Goal: Transaction & Acquisition: Purchase product/service

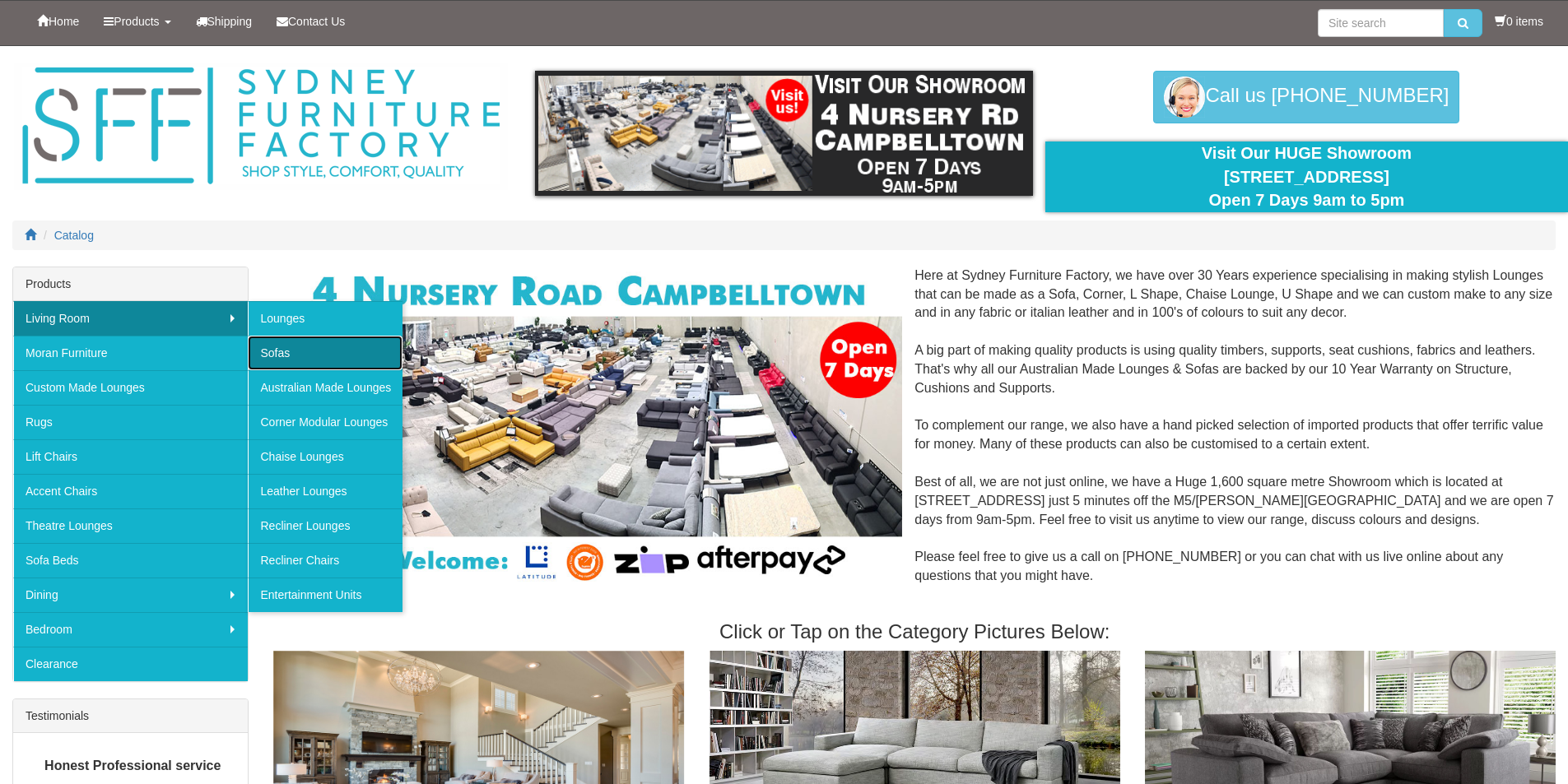
click at [297, 352] on link "Sofas" at bounding box center [326, 352] width 155 height 34
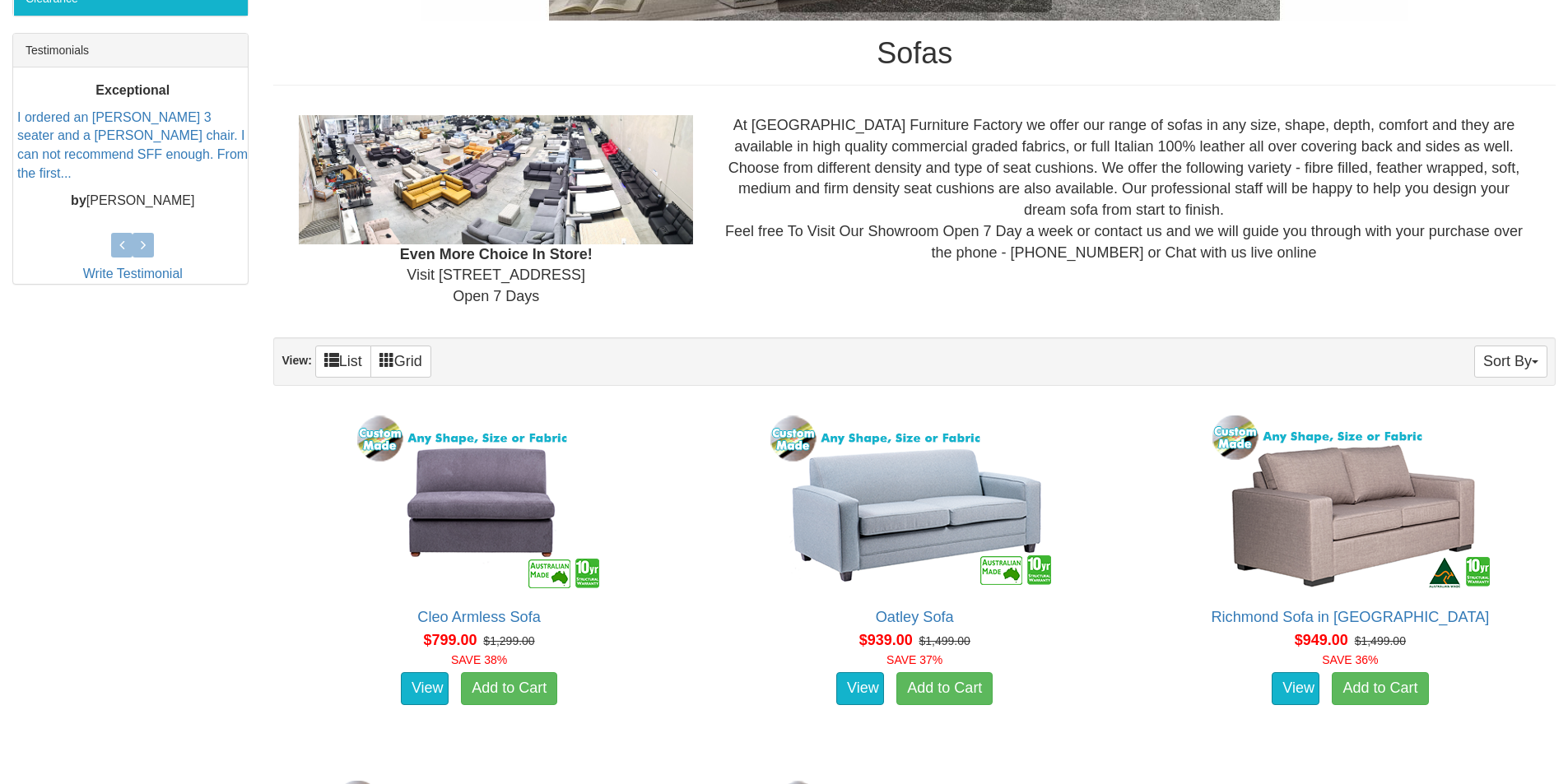
scroll to position [905, 0]
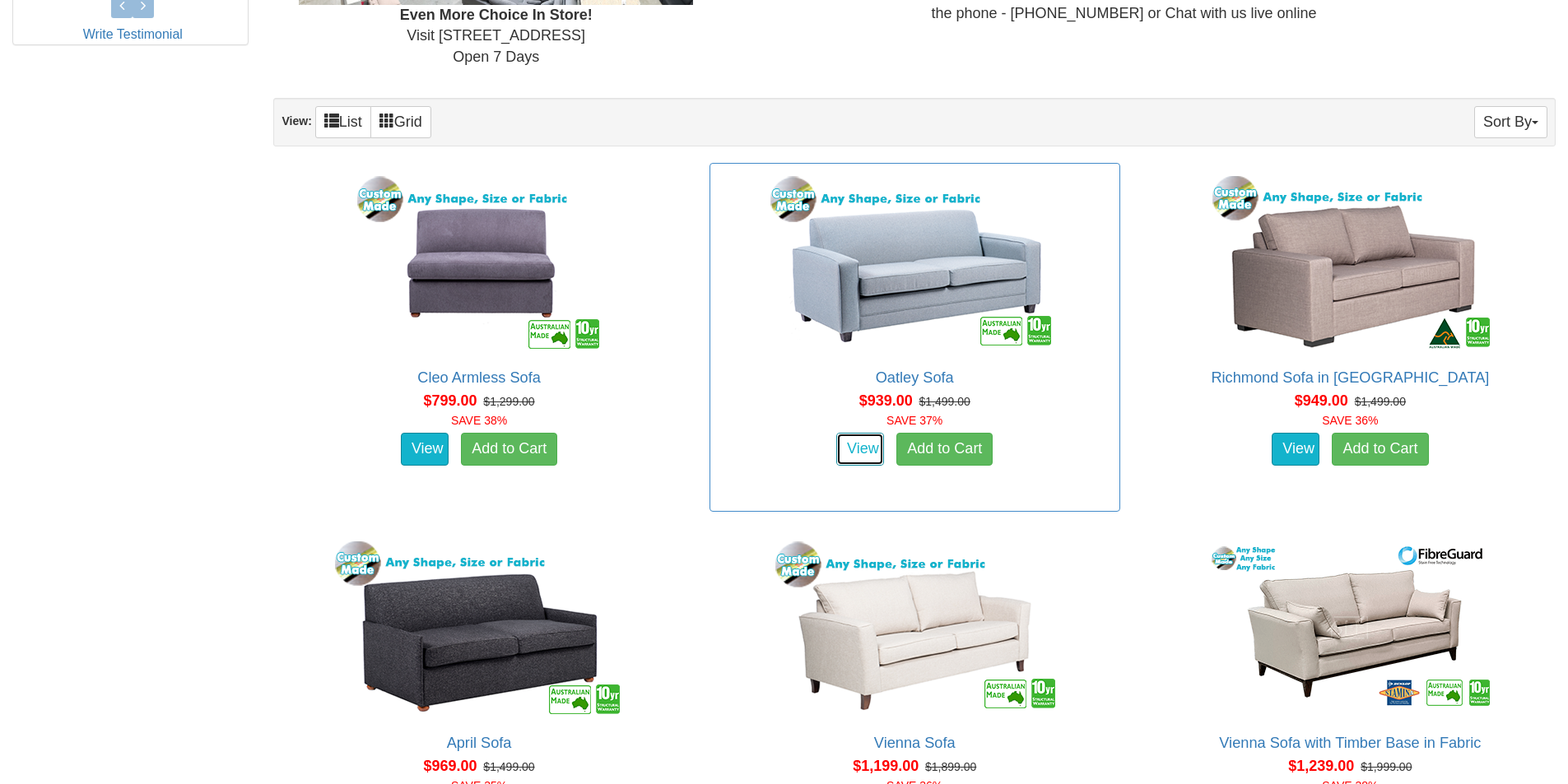
click at [873, 449] on link "View" at bounding box center [859, 449] width 48 height 33
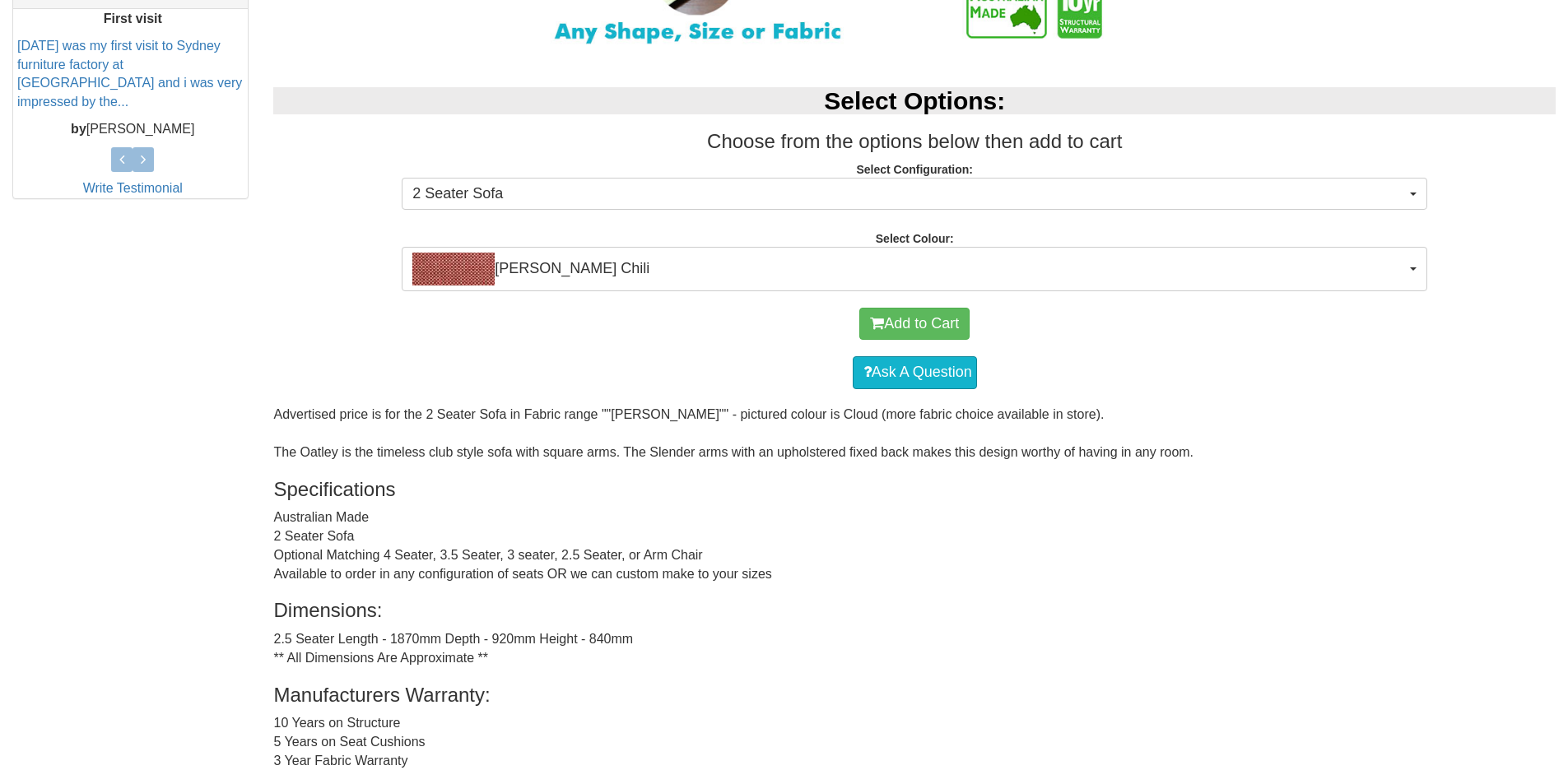
scroll to position [714, 0]
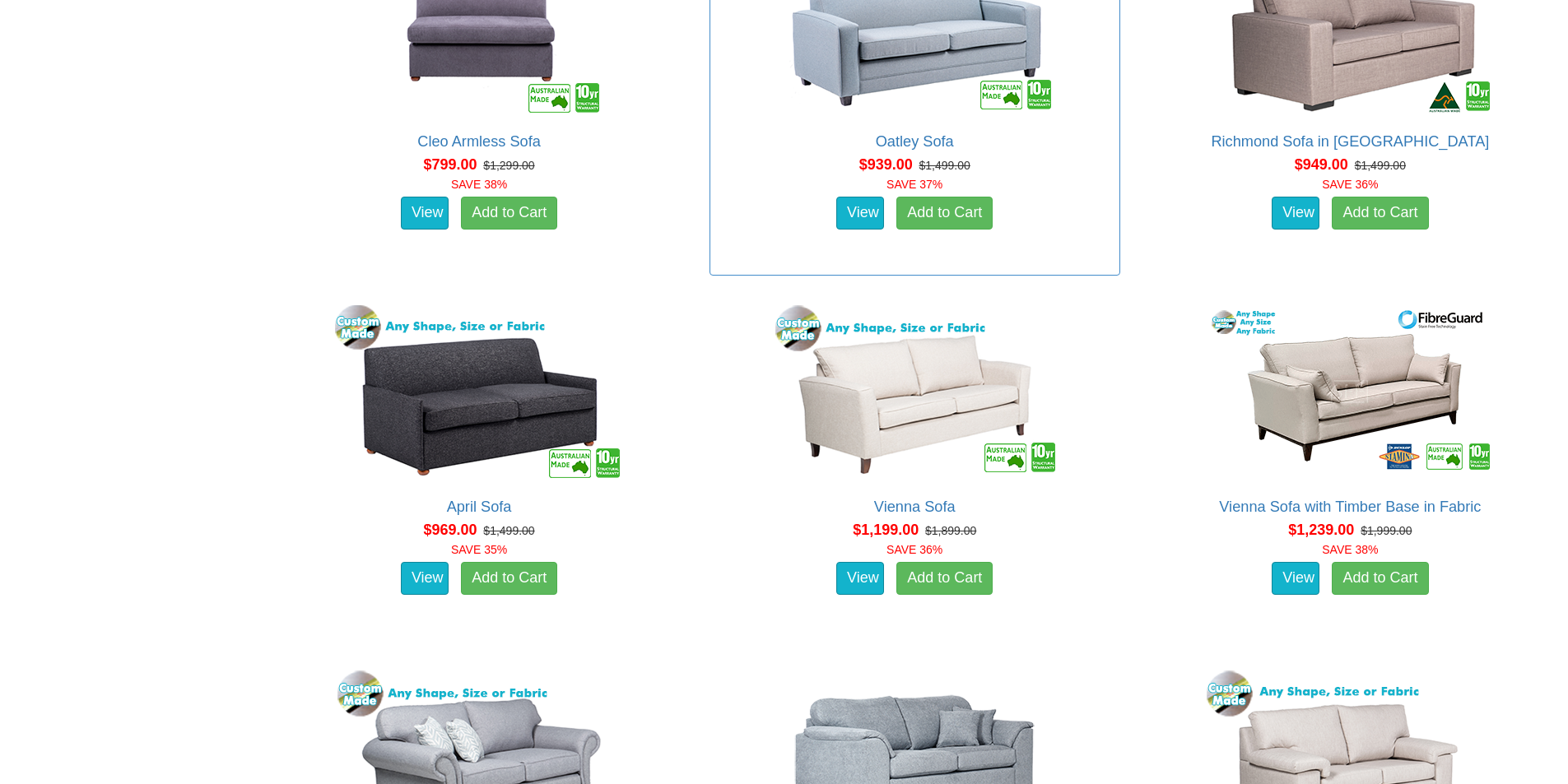
scroll to position [1152, 0]
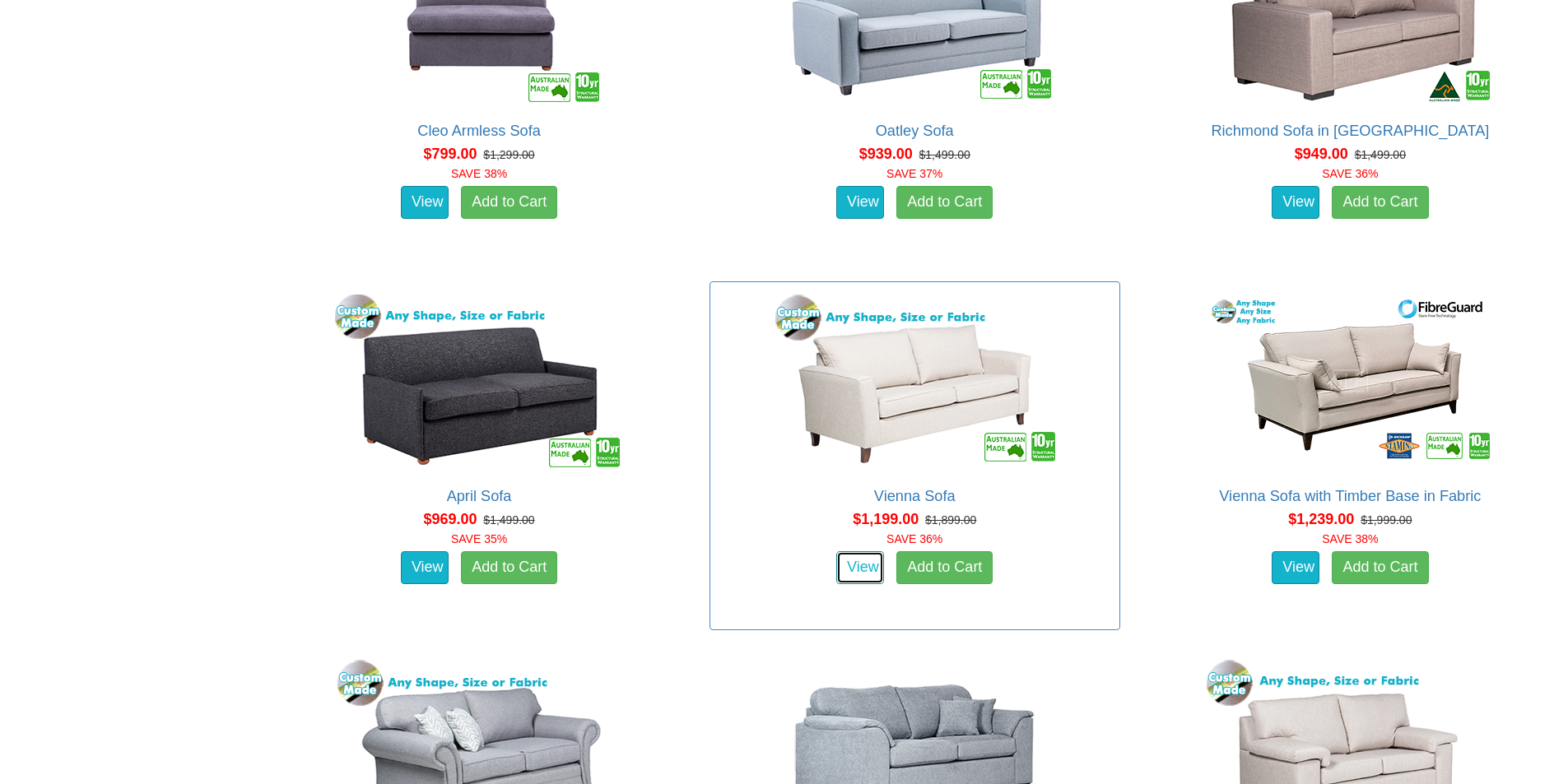
click at [870, 558] on link "View" at bounding box center [859, 567] width 48 height 33
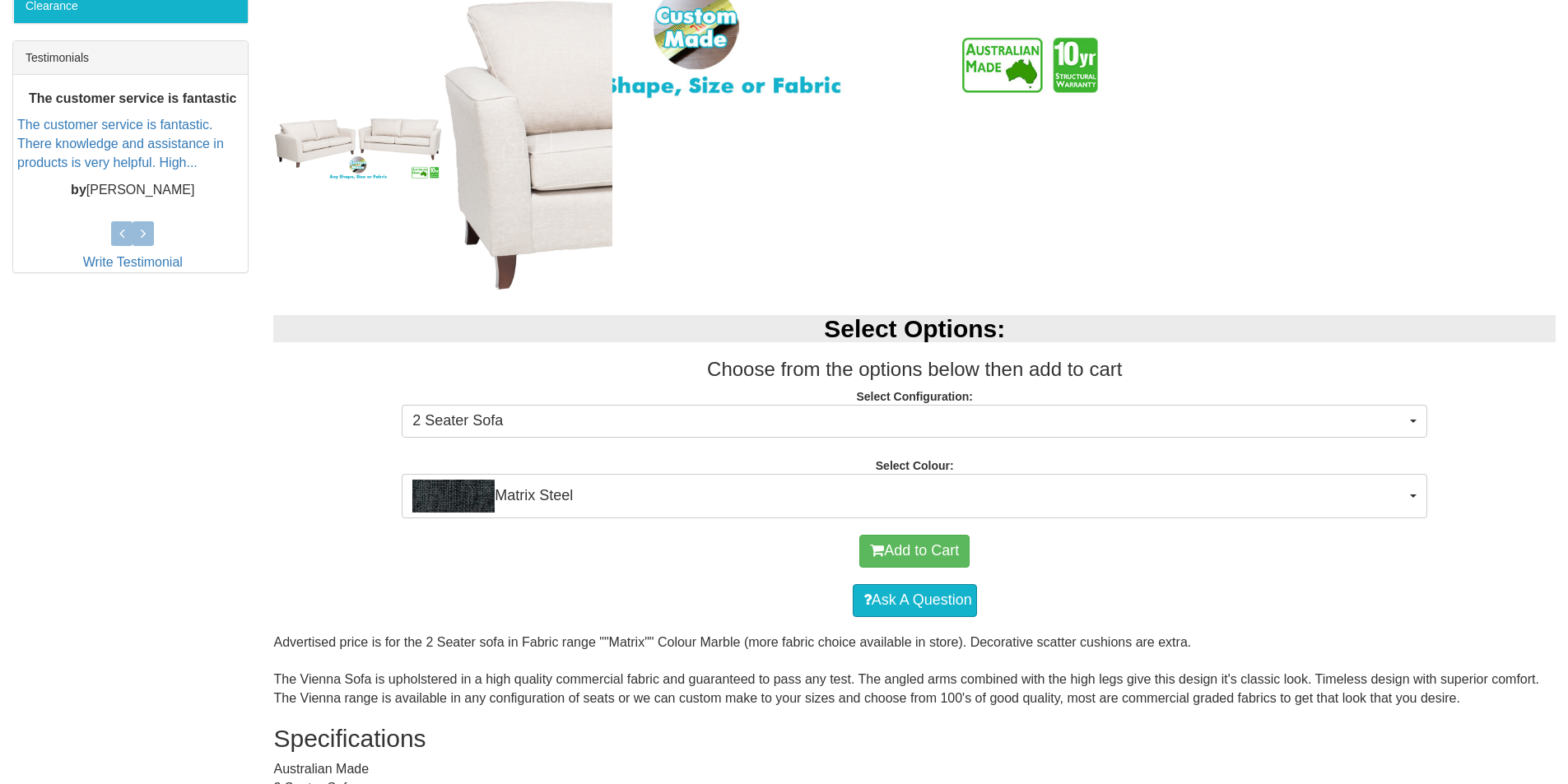
scroll to position [165, 0]
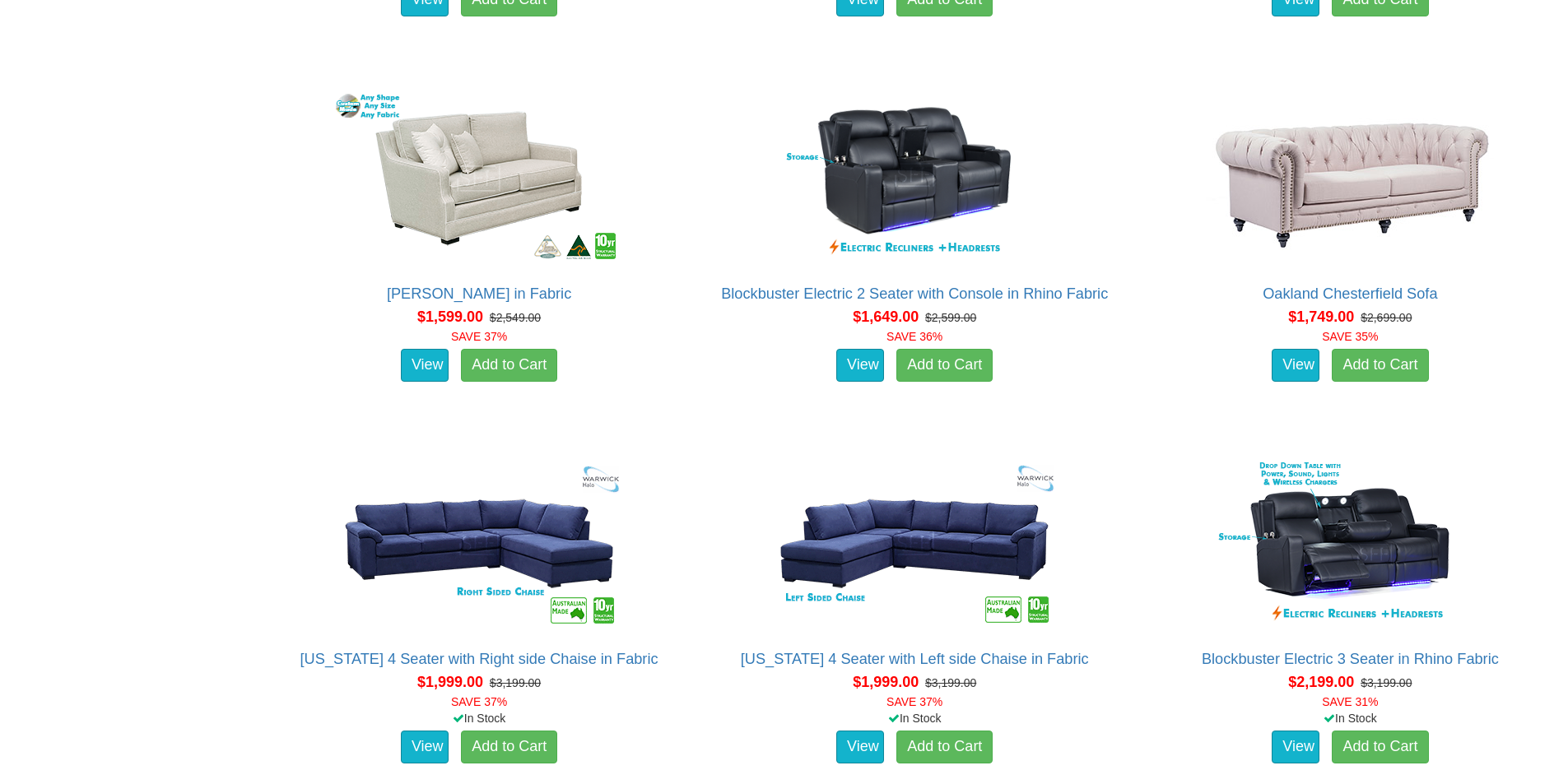
scroll to position [2467, 0]
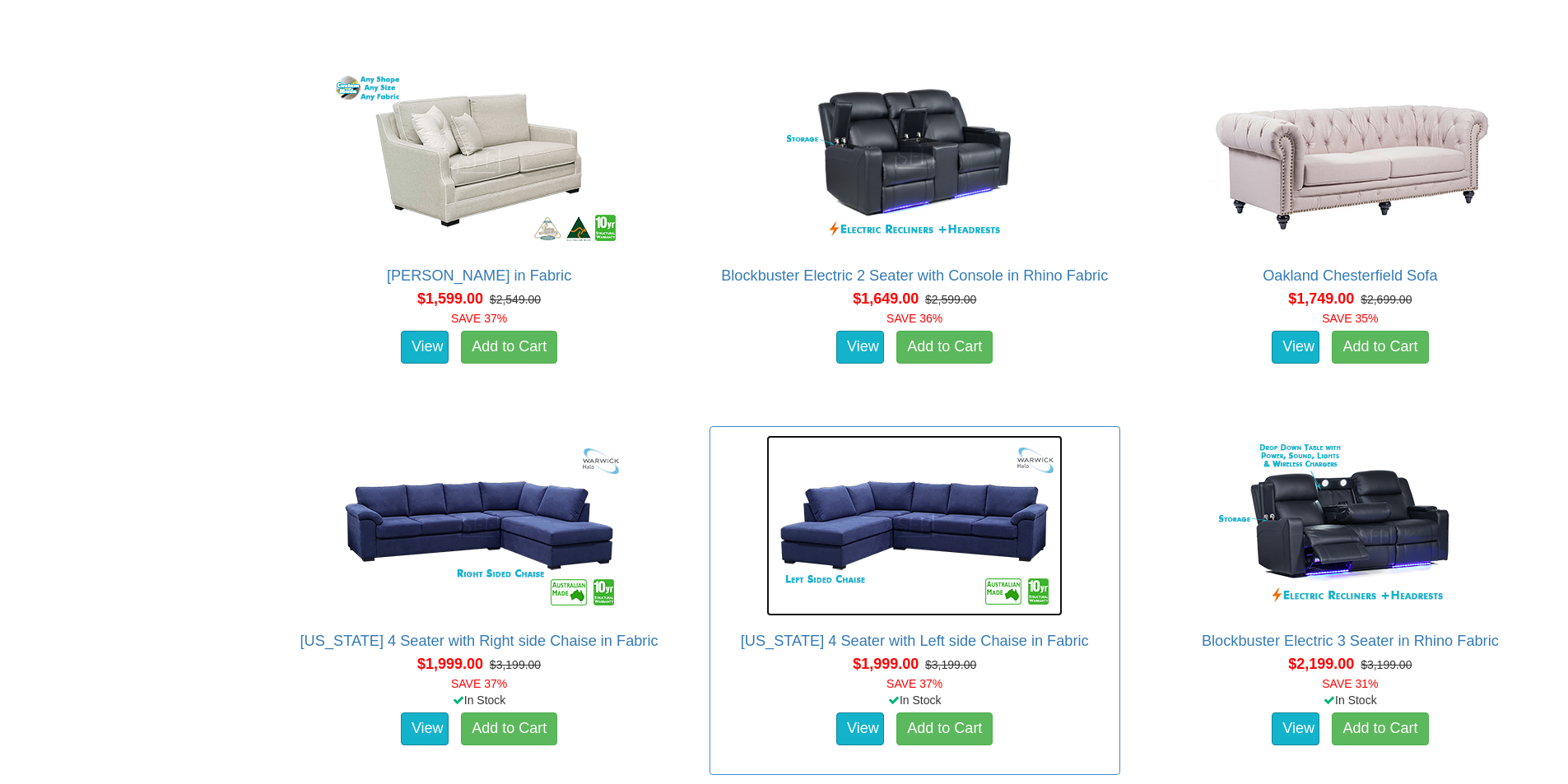
click at [942, 528] on img at bounding box center [914, 525] width 297 height 181
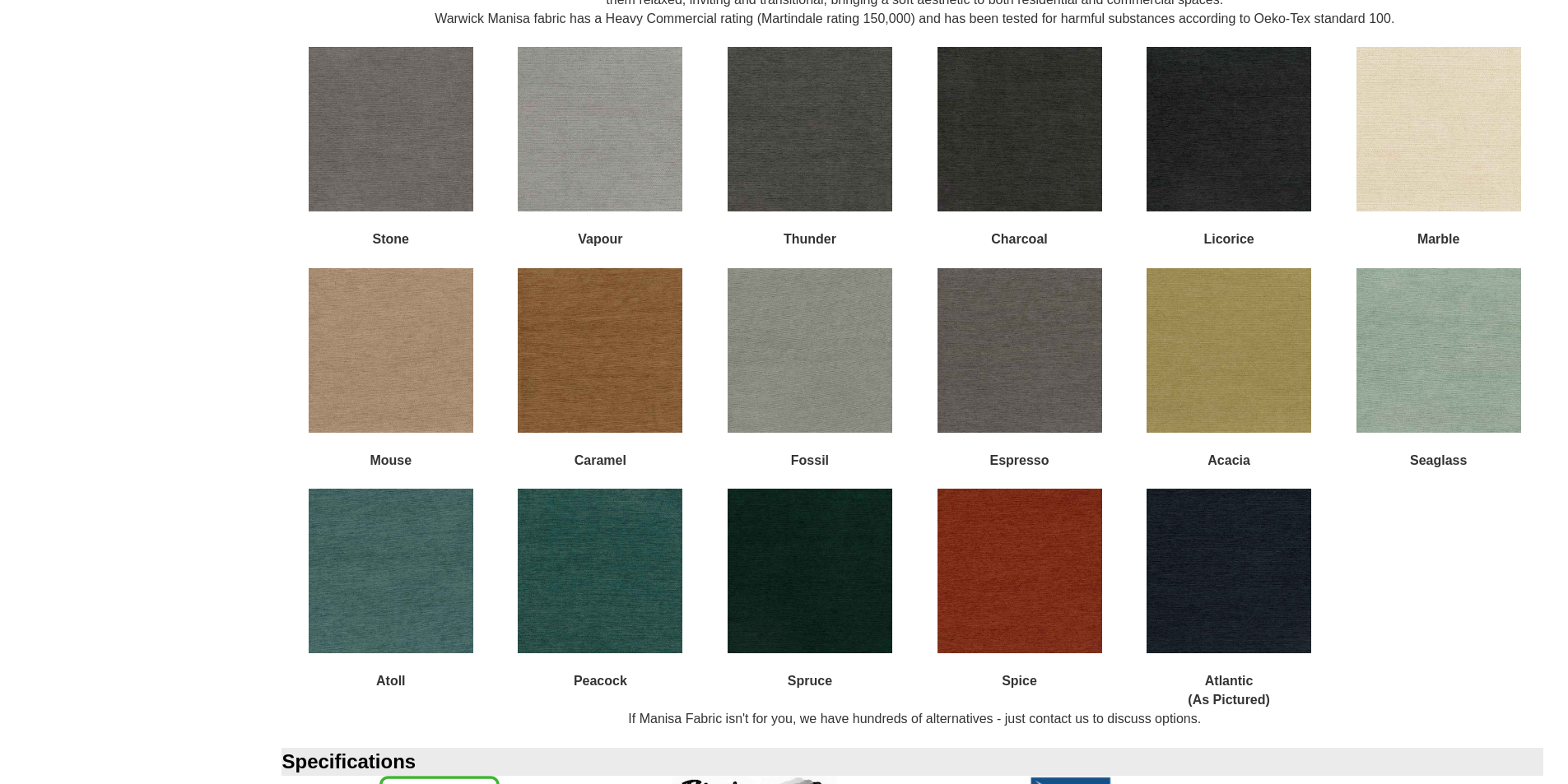
scroll to position [1645, 0]
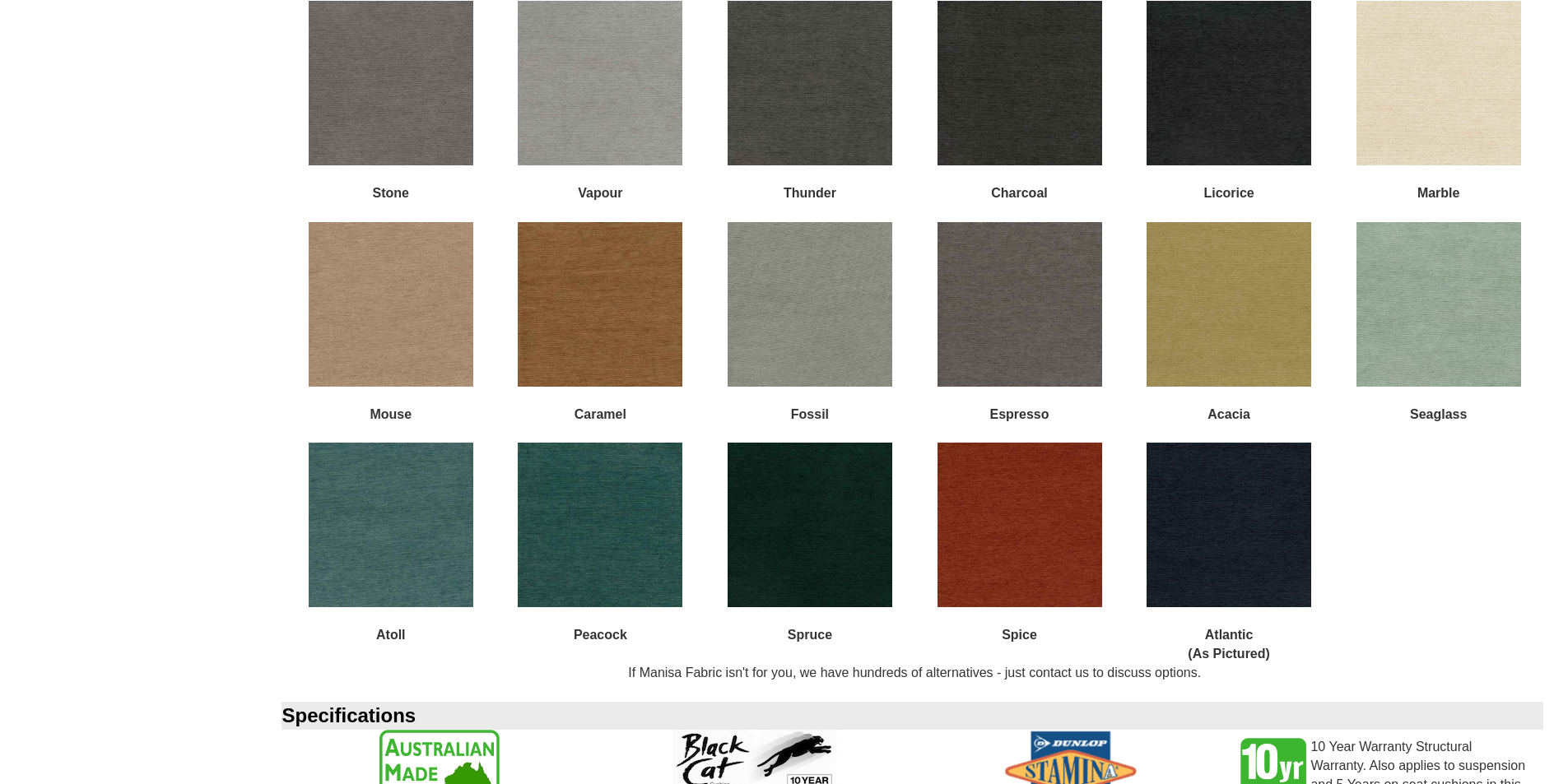
click at [1047, 530] on img at bounding box center [1020, 524] width 165 height 165
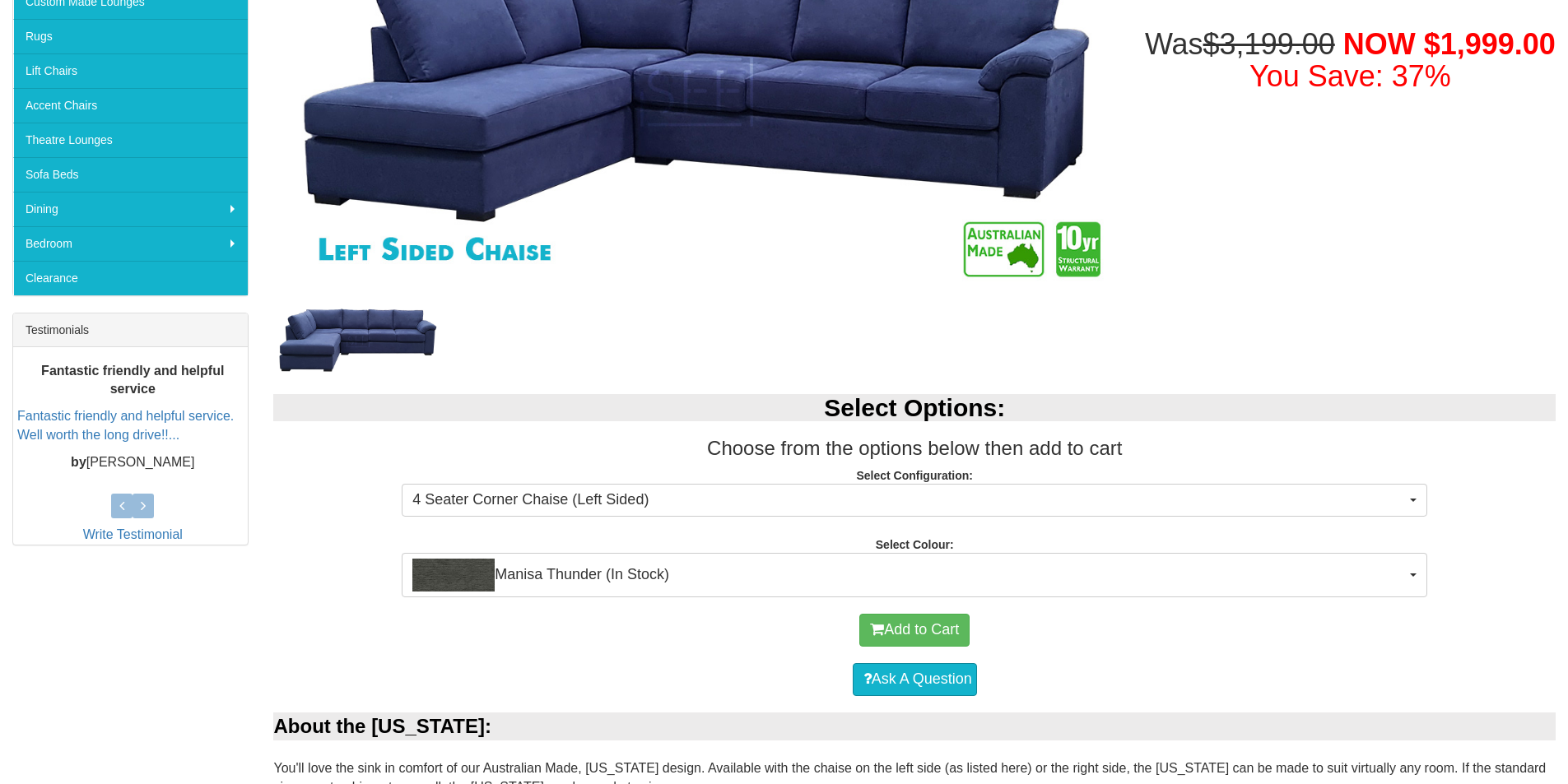
scroll to position [411, 0]
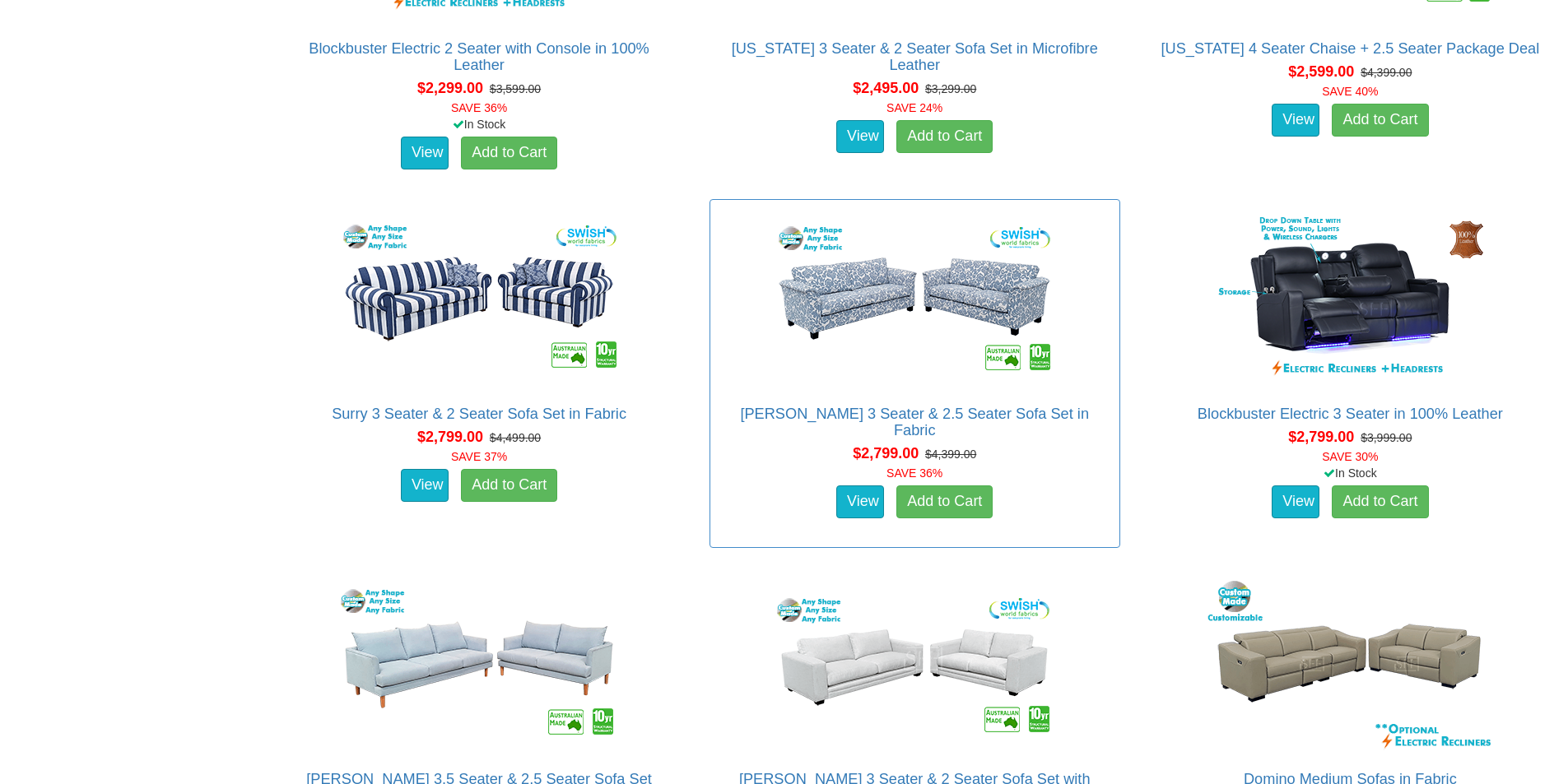
scroll to position [3372, 0]
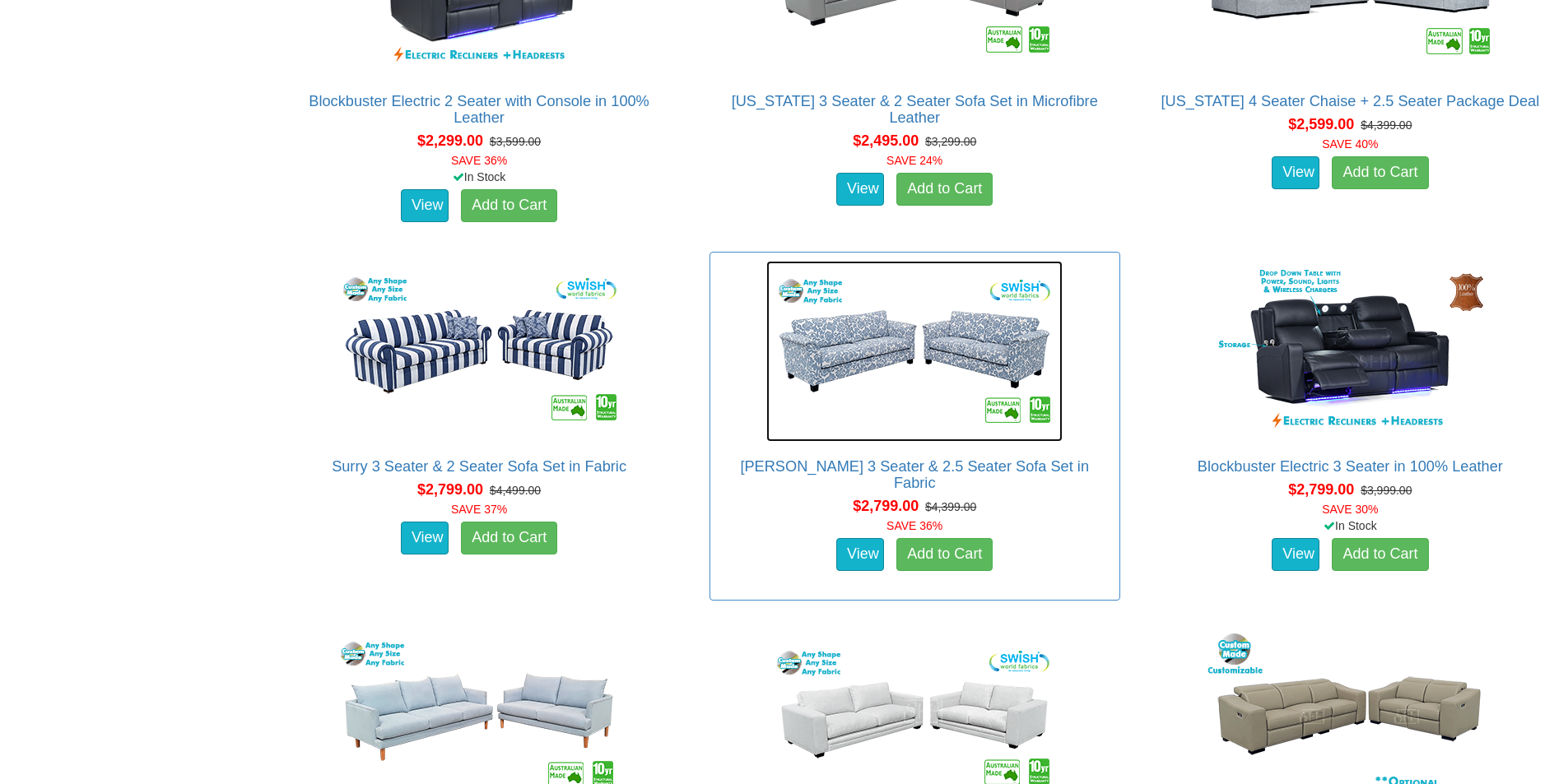
click at [857, 373] on img at bounding box center [914, 351] width 297 height 181
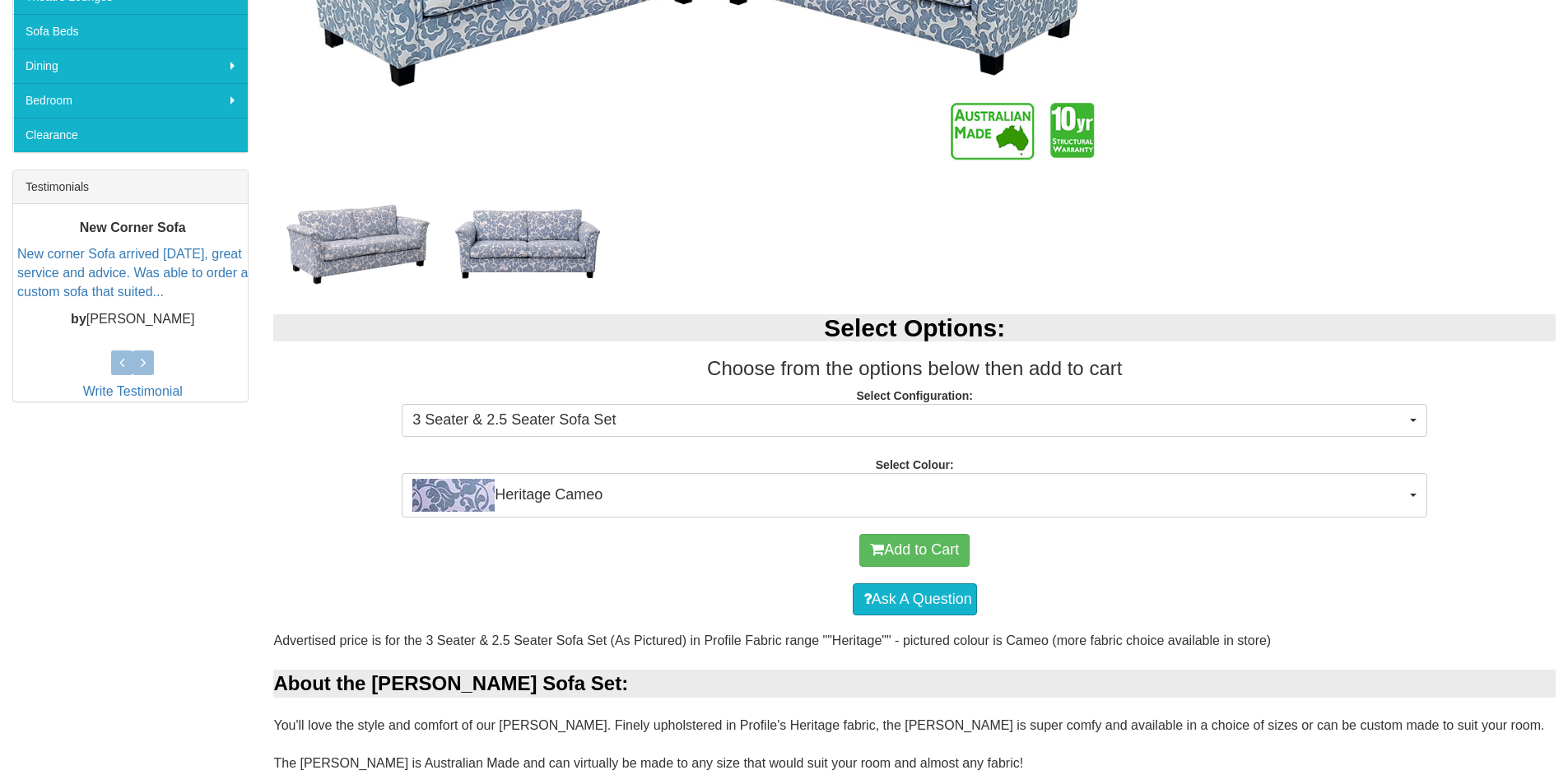
scroll to position [576, 0]
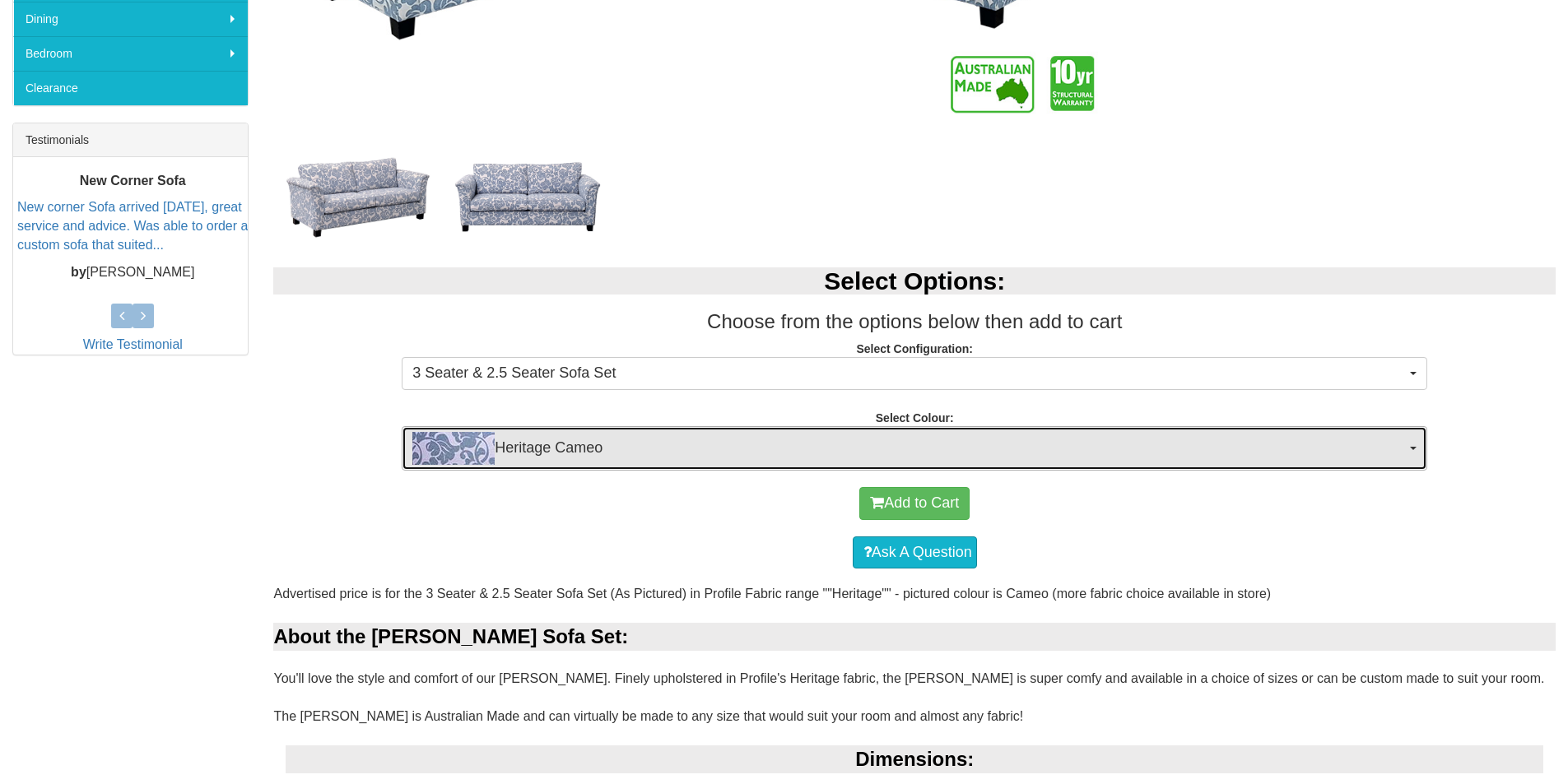
click at [1414, 446] on button "Heritage Cameo" at bounding box center [913, 448] width 1025 height 44
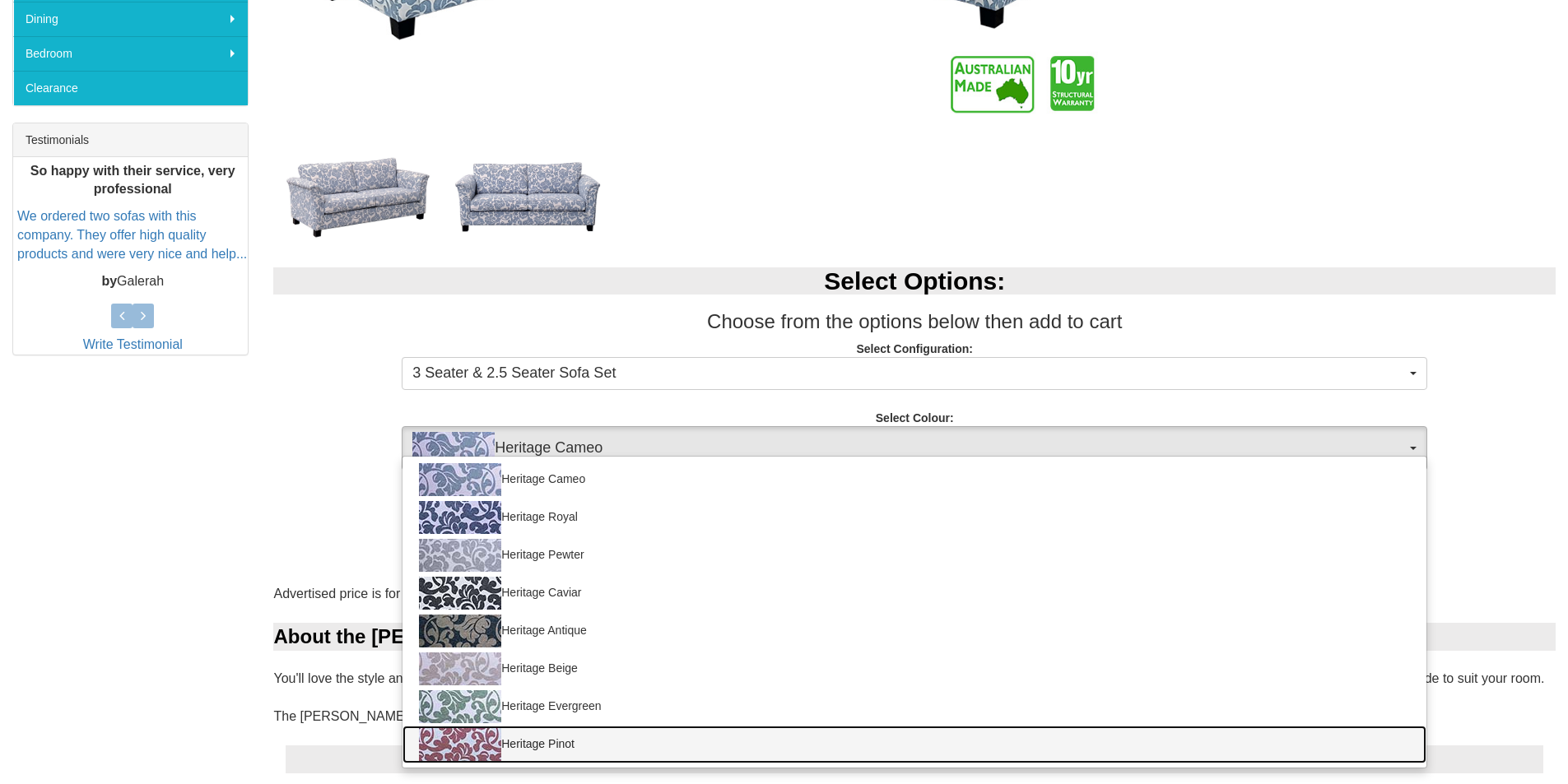
click at [469, 739] on img at bounding box center [460, 744] width 82 height 33
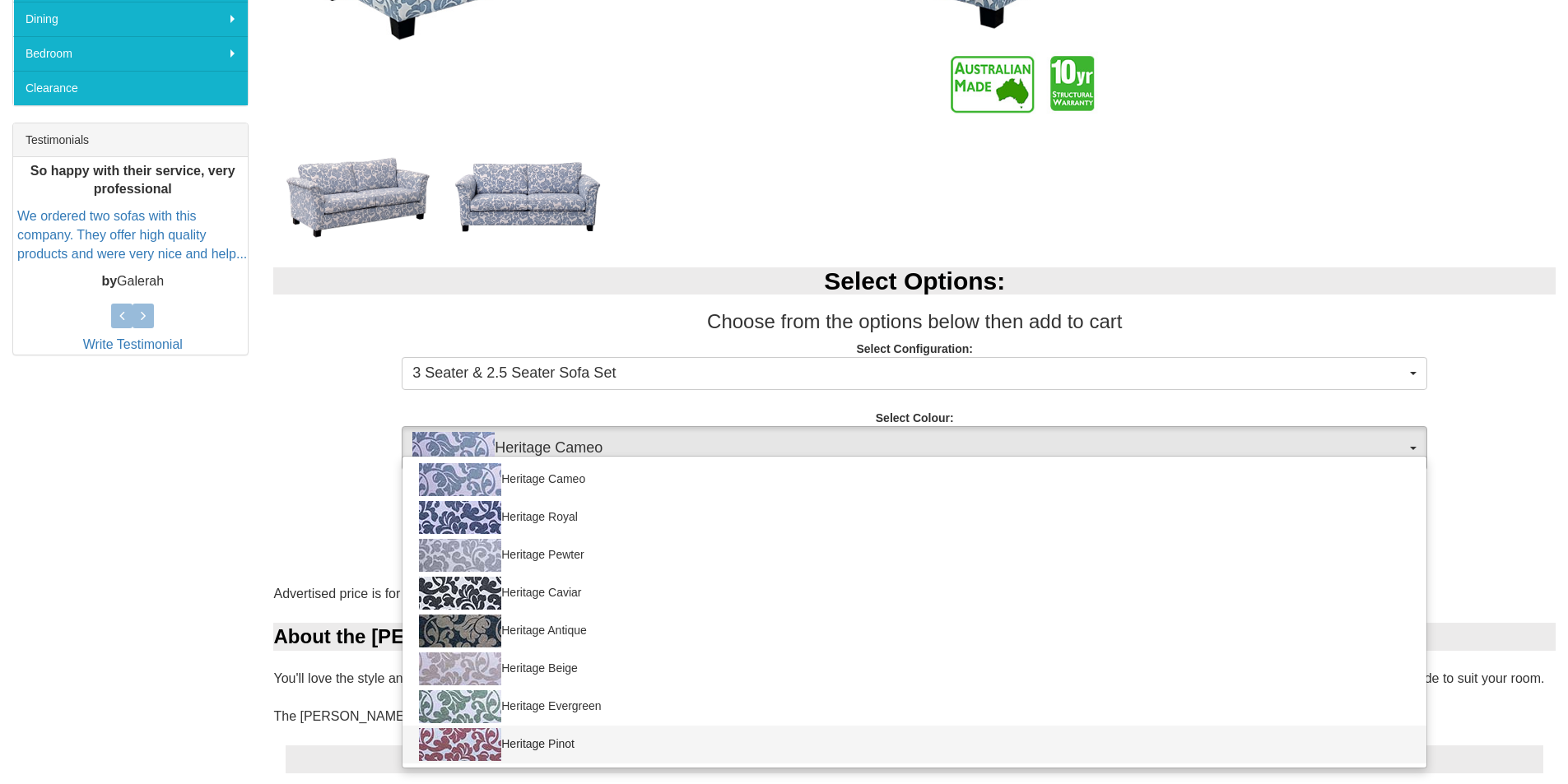
select select "1805"
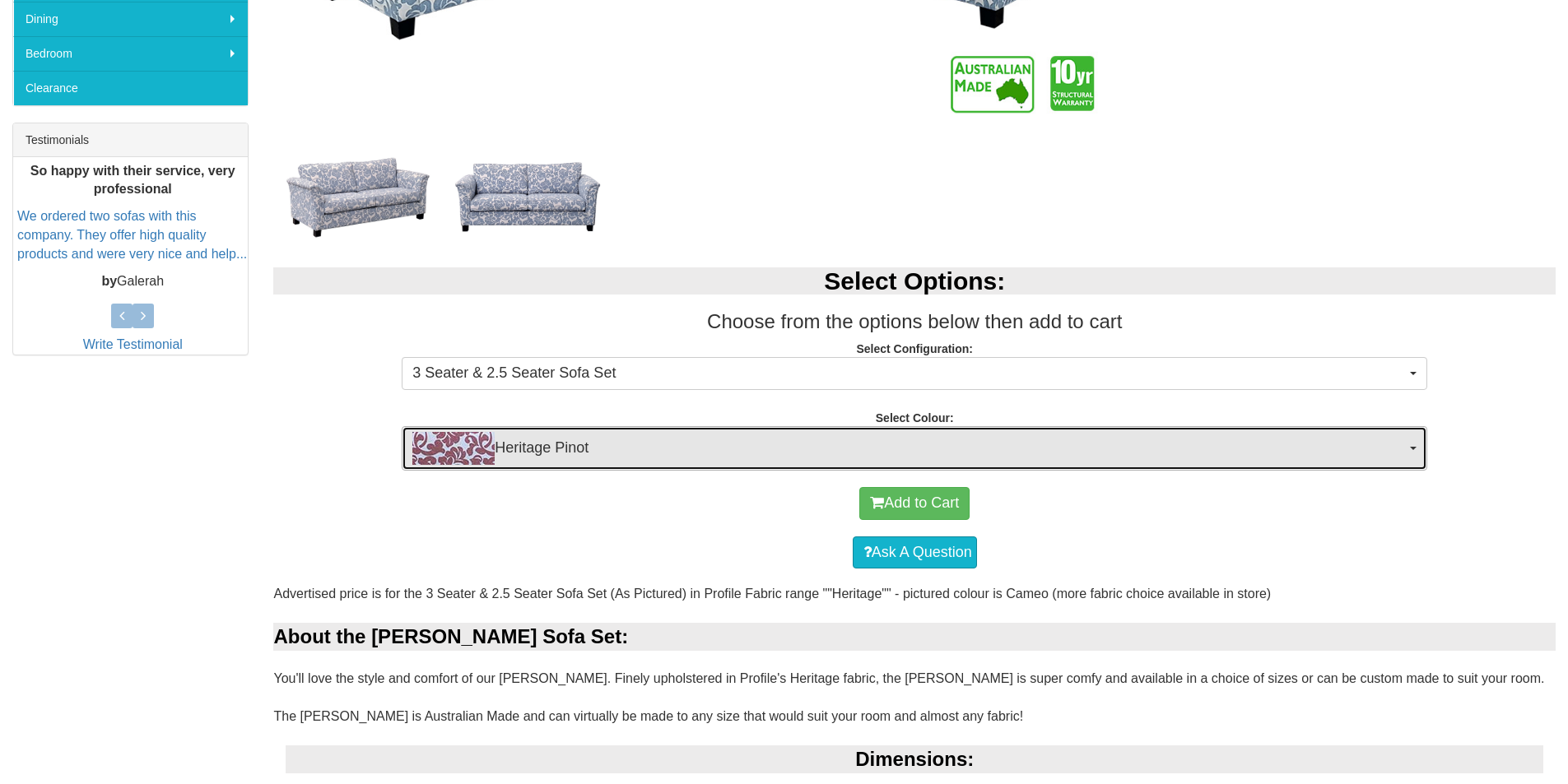
click at [1413, 453] on button "Heritage Pinot" at bounding box center [913, 448] width 1025 height 44
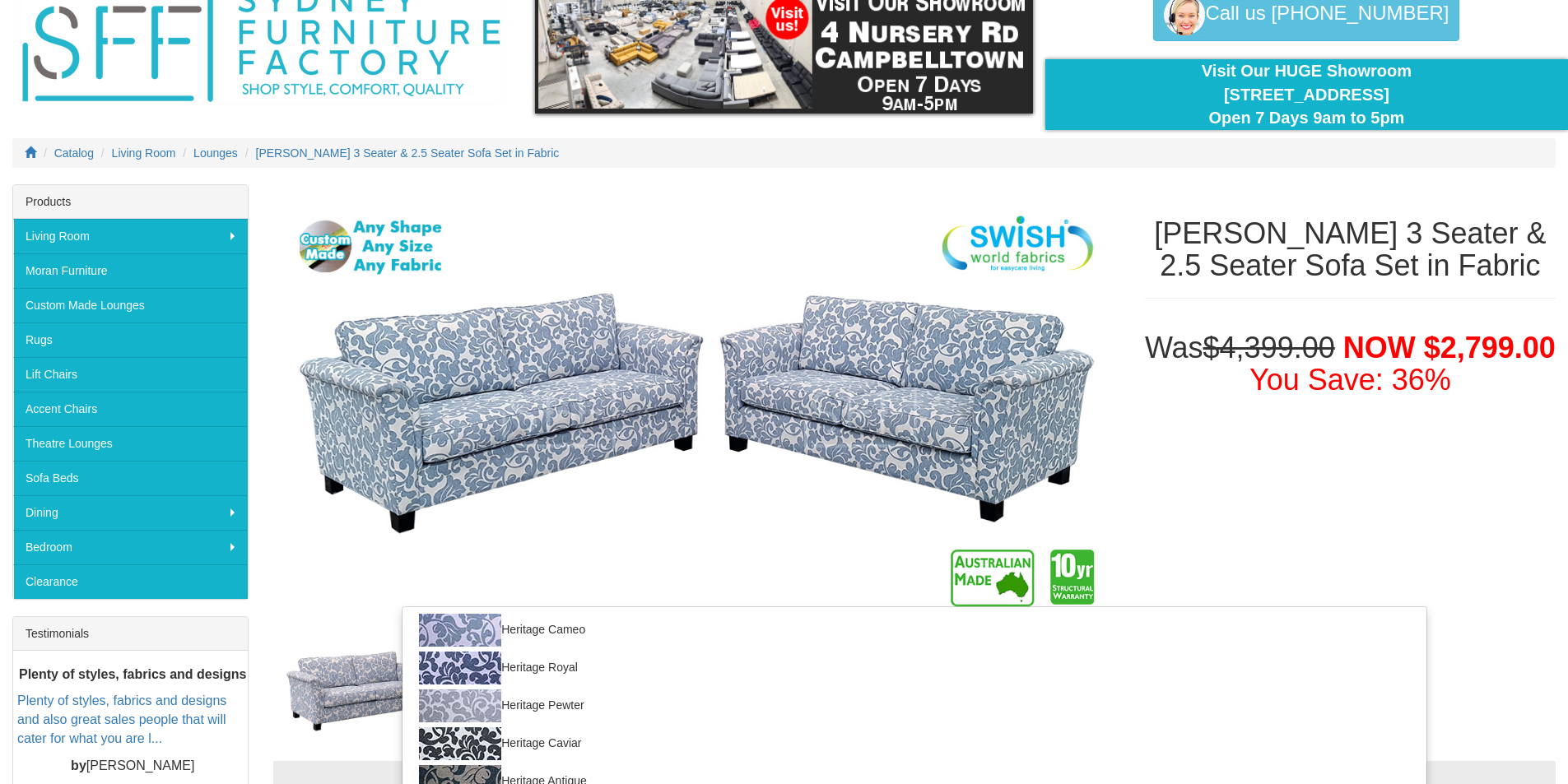
scroll to position [0, 0]
